Goal: Find specific page/section: Find specific page/section

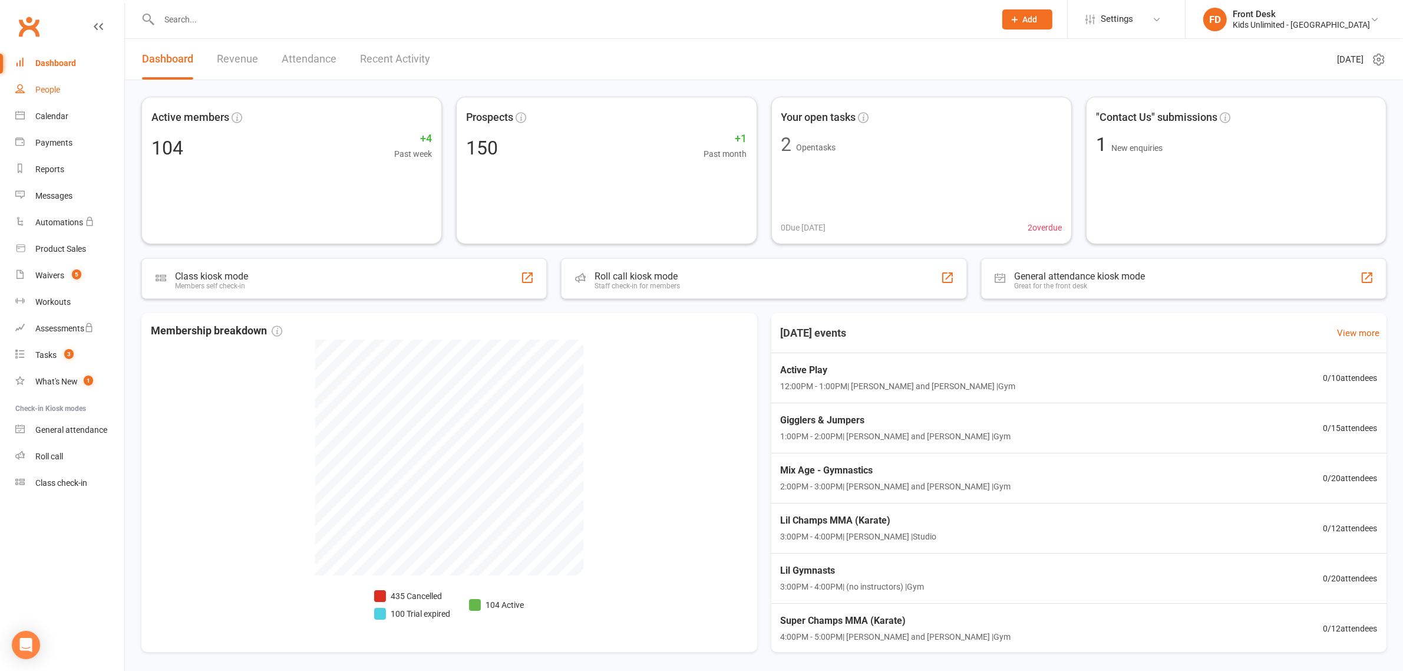
click at [43, 86] on div "People" at bounding box center [47, 89] width 25 height 9
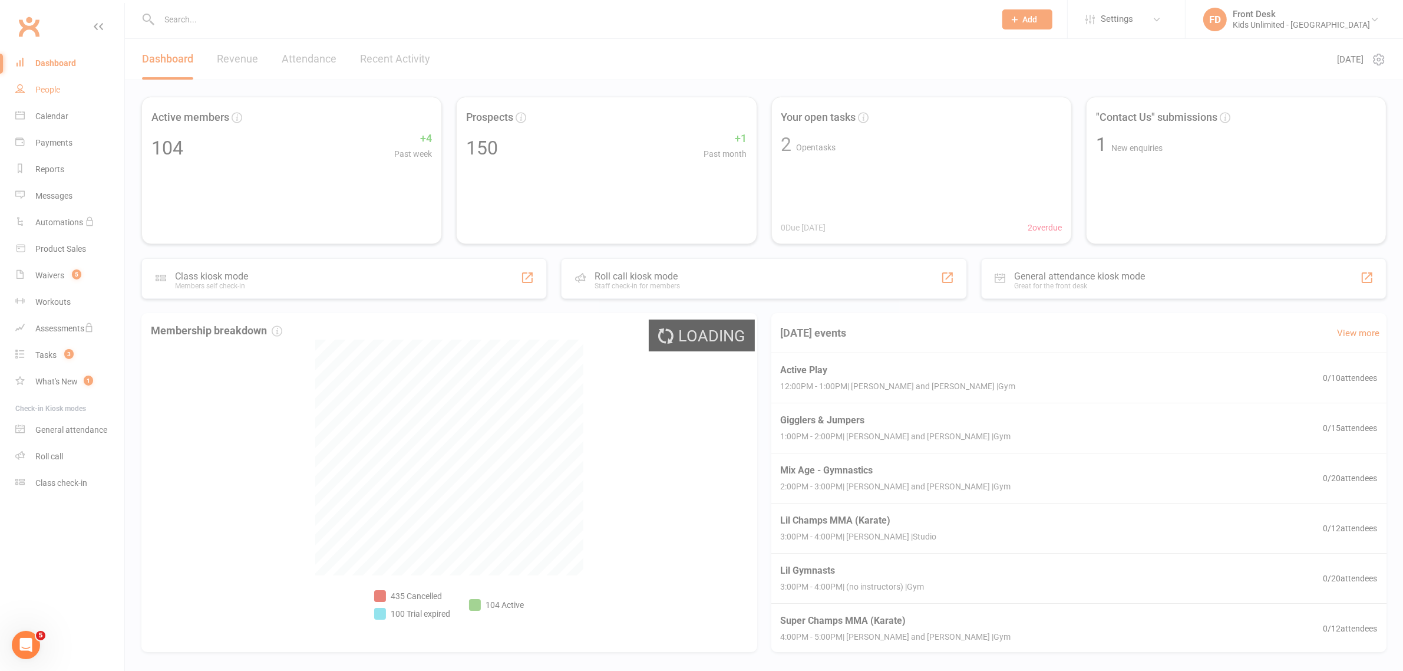
select select "100"
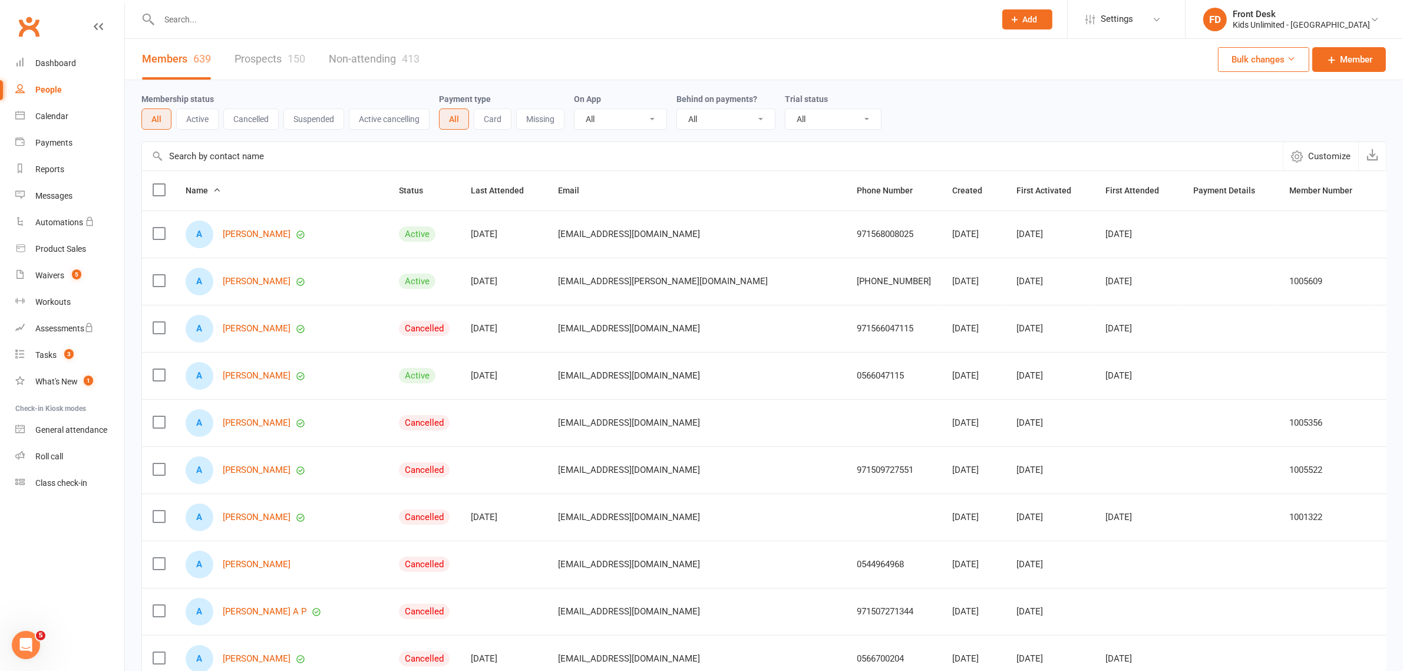
click at [234, 22] on input "text" at bounding box center [572, 19] width 832 height 17
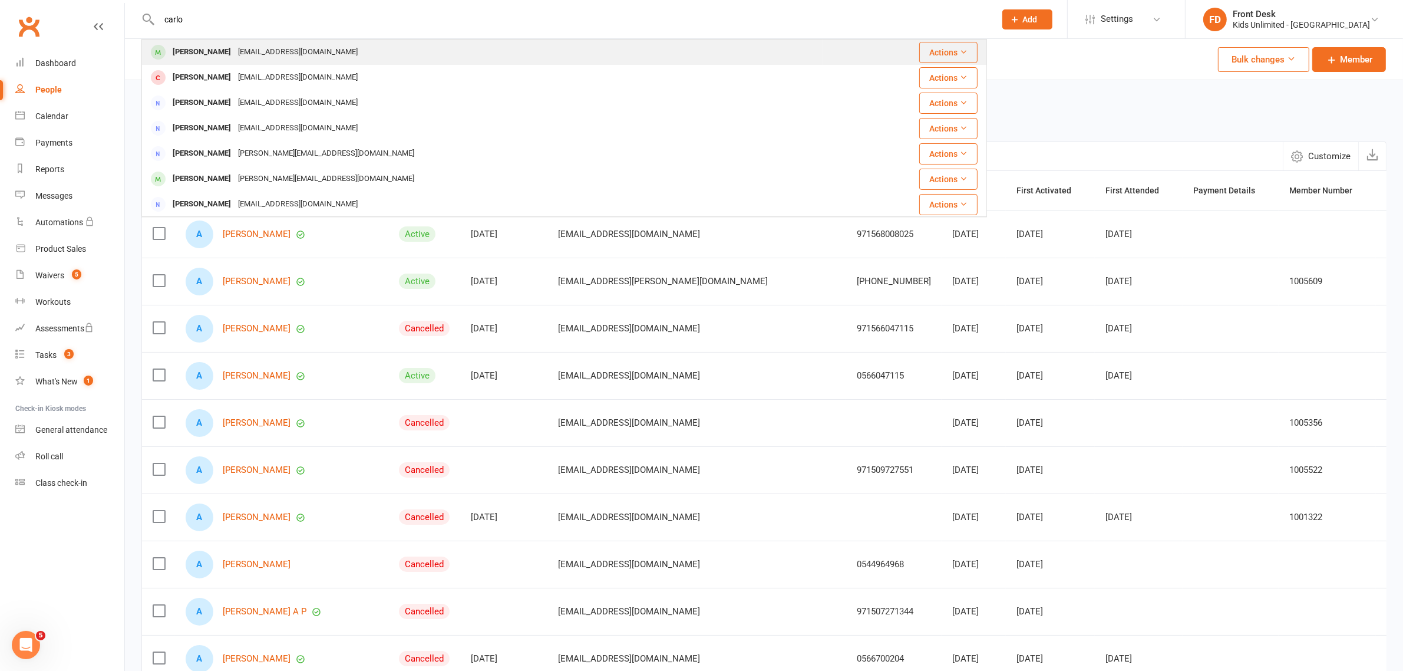
type input "carlo"
click at [221, 50] on div "[PERSON_NAME]" at bounding box center [201, 52] width 65 height 17
